Goal: Book appointment/travel/reservation

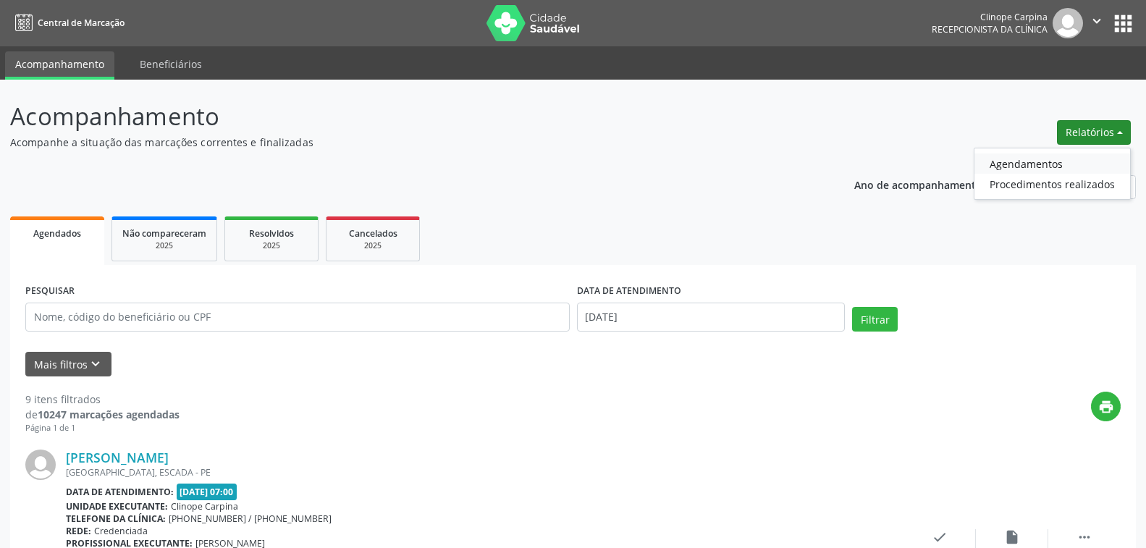
click at [1061, 161] on link "Agendamentos" at bounding box center [1052, 163] width 156 height 20
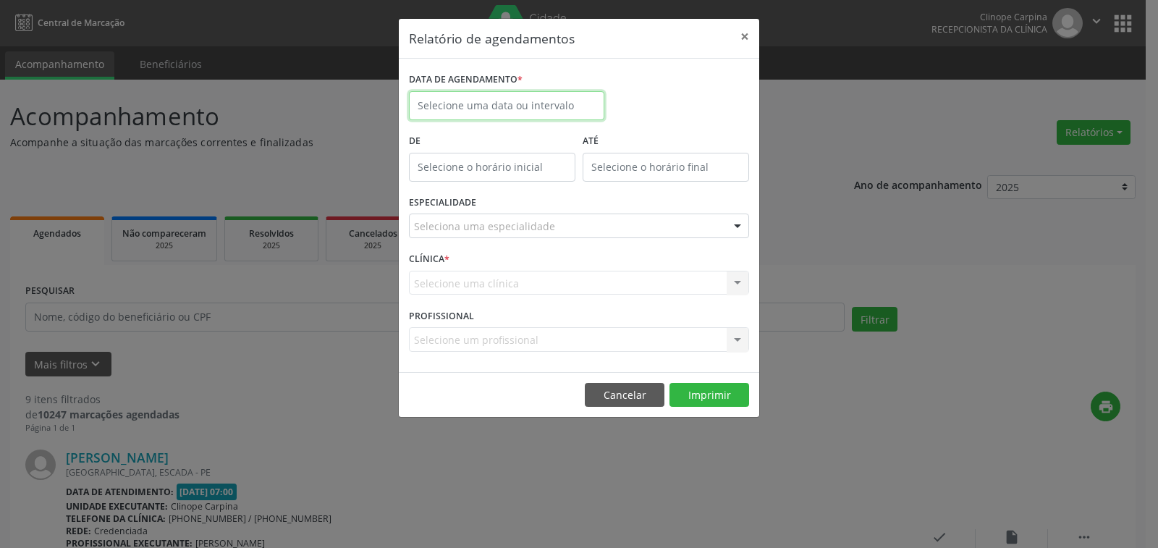
click at [494, 114] on input "text" at bounding box center [506, 105] width 195 height 29
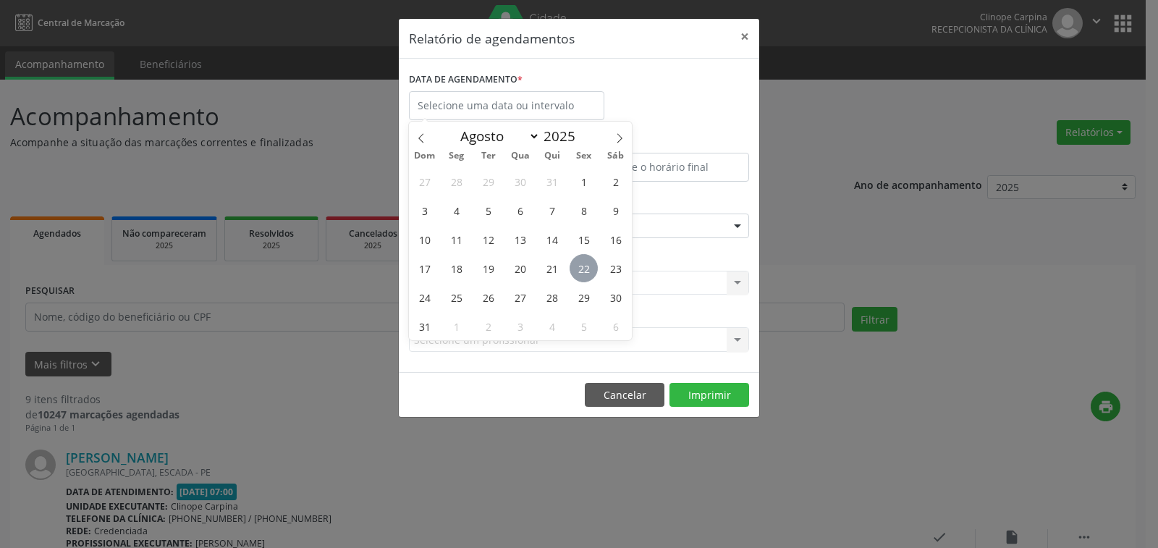
click at [585, 272] on span "22" at bounding box center [584, 268] width 28 height 28
type input "[DATE]"
click at [585, 272] on span "22" at bounding box center [584, 268] width 28 height 28
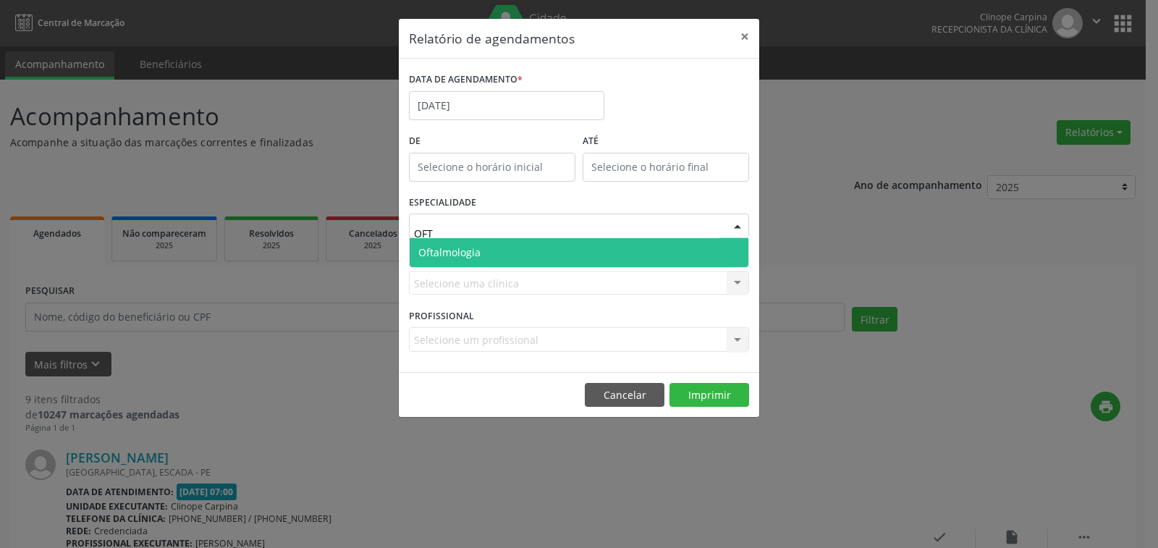
type input "OFTA"
click at [527, 246] on span "Oftalmologia" at bounding box center [579, 252] width 339 height 29
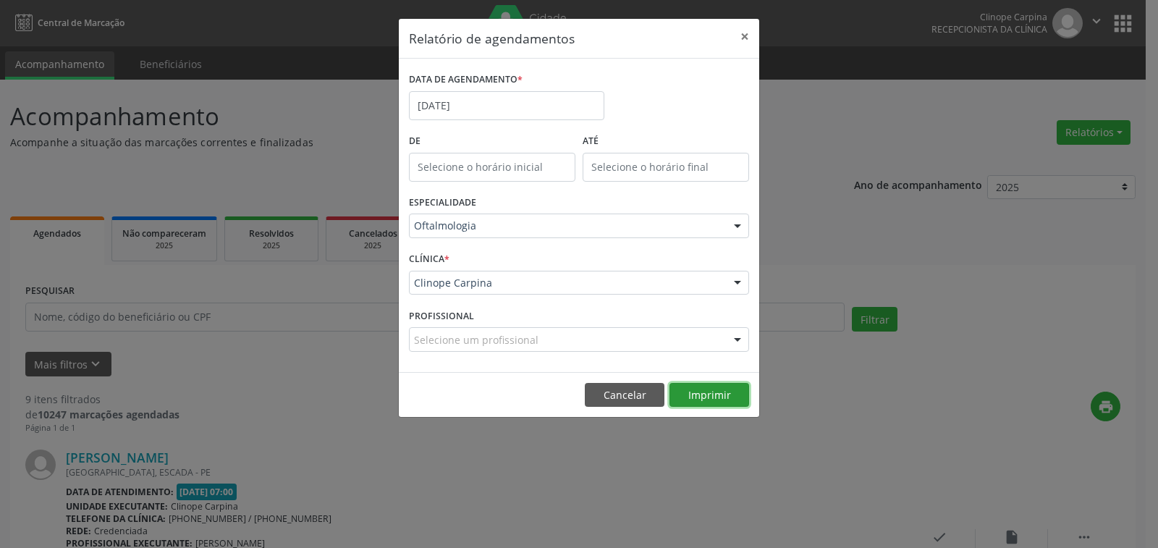
click at [707, 397] on button "Imprimir" at bounding box center [709, 395] width 80 height 25
click at [749, 33] on button "×" at bounding box center [744, 36] width 29 height 35
